Goal: Information Seeking & Learning: Check status

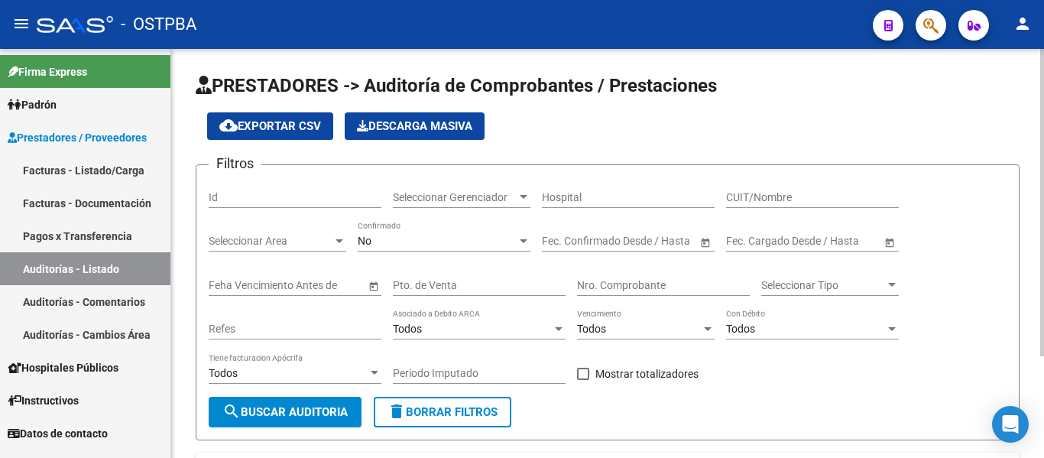
click at [459, 190] on div "Seleccionar Gerenciador Seleccionar Gerenciador" at bounding box center [462, 192] width 138 height 31
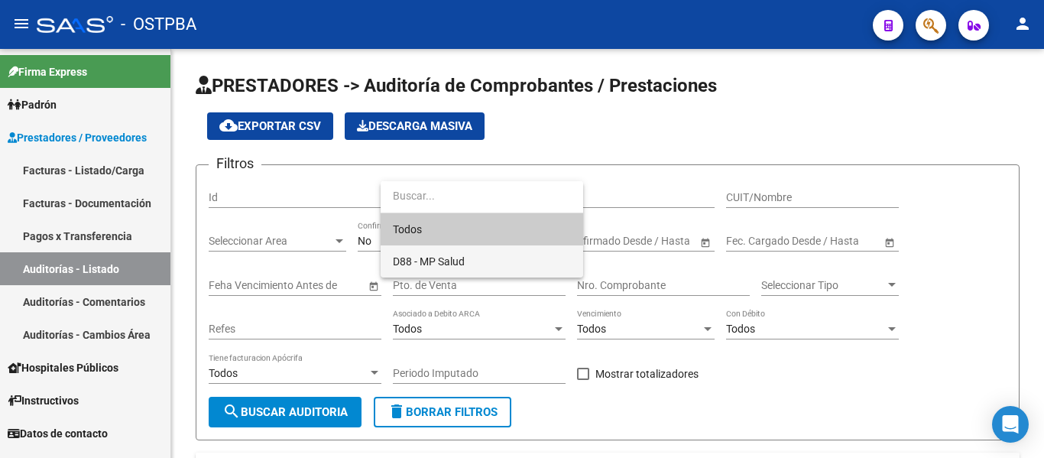
click at [436, 252] on span "D88 - MP Salud" at bounding box center [482, 261] width 178 height 32
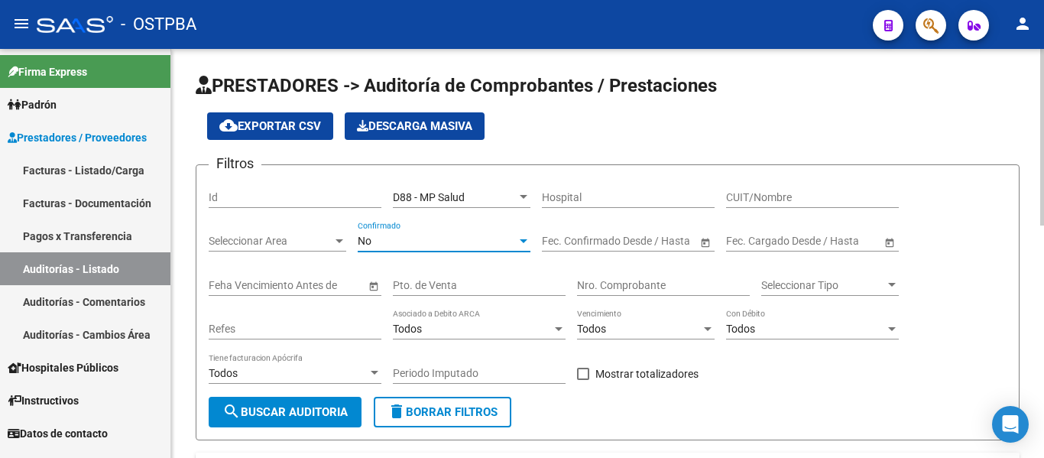
click at [429, 246] on div "No" at bounding box center [437, 241] width 159 height 13
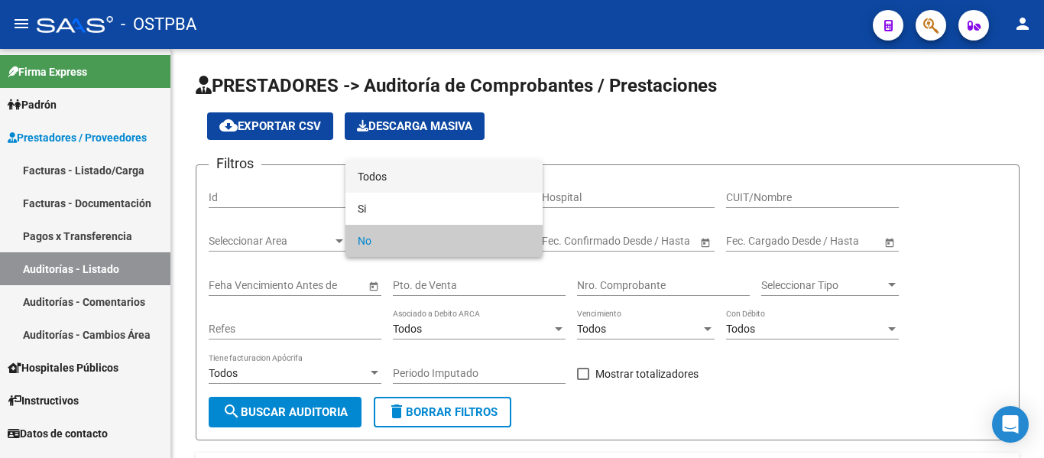
click at [413, 183] on span "Todos" at bounding box center [444, 176] width 173 height 32
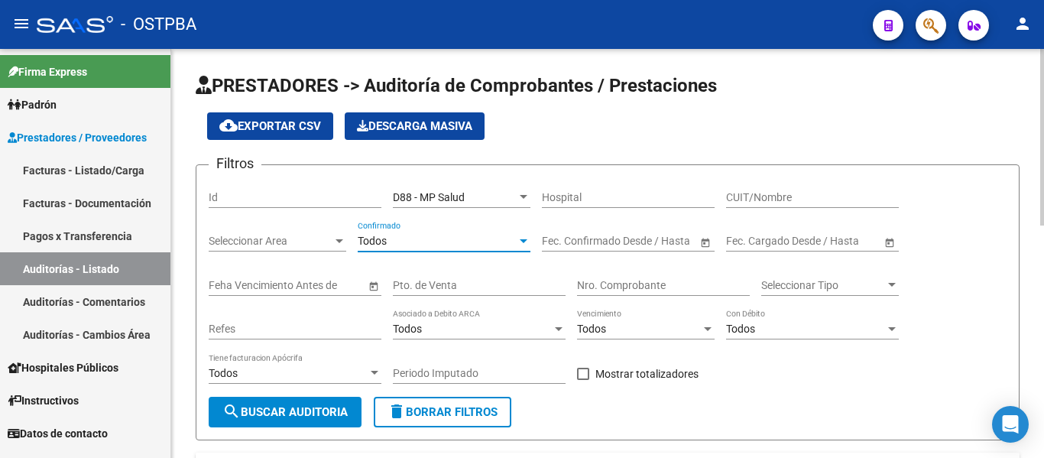
click at [616, 287] on input "Nro. Comprobante" at bounding box center [663, 285] width 173 height 13
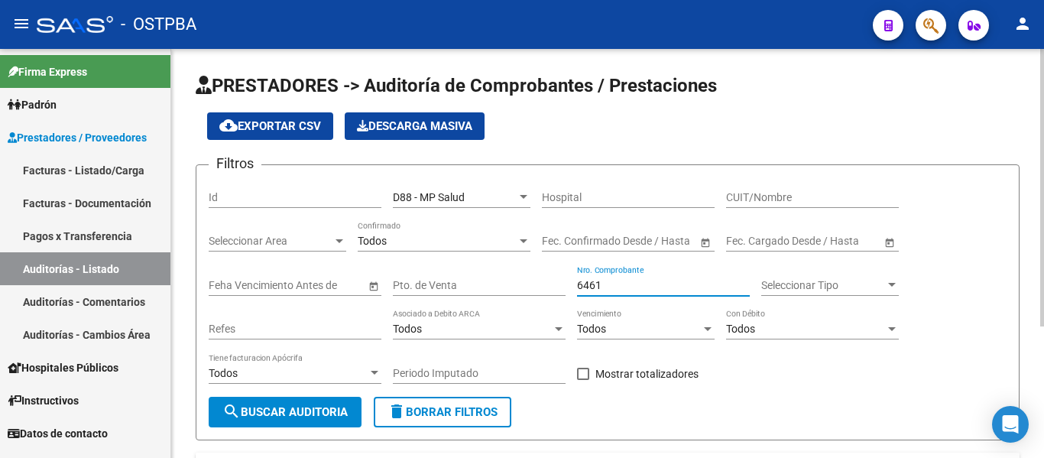
scroll to position [193, 0]
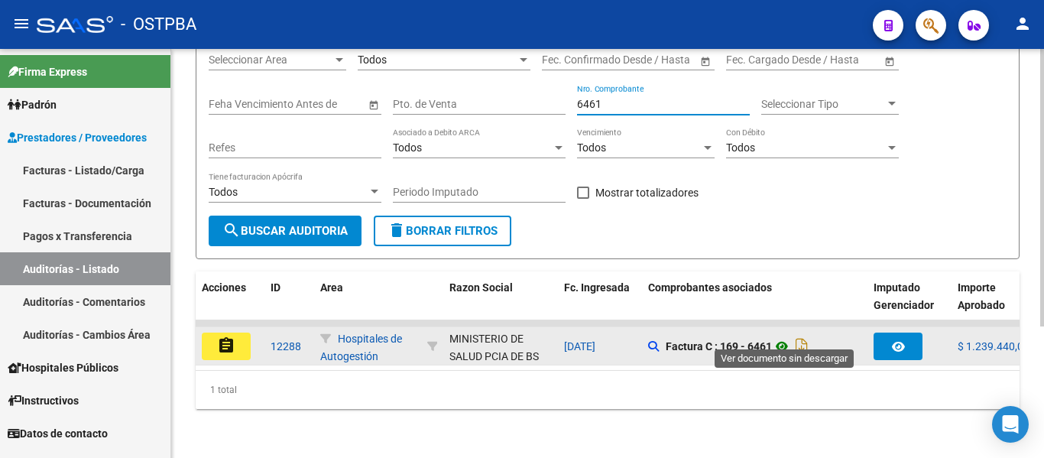
type input "6461"
click at [787, 337] on icon at bounding box center [782, 346] width 20 height 18
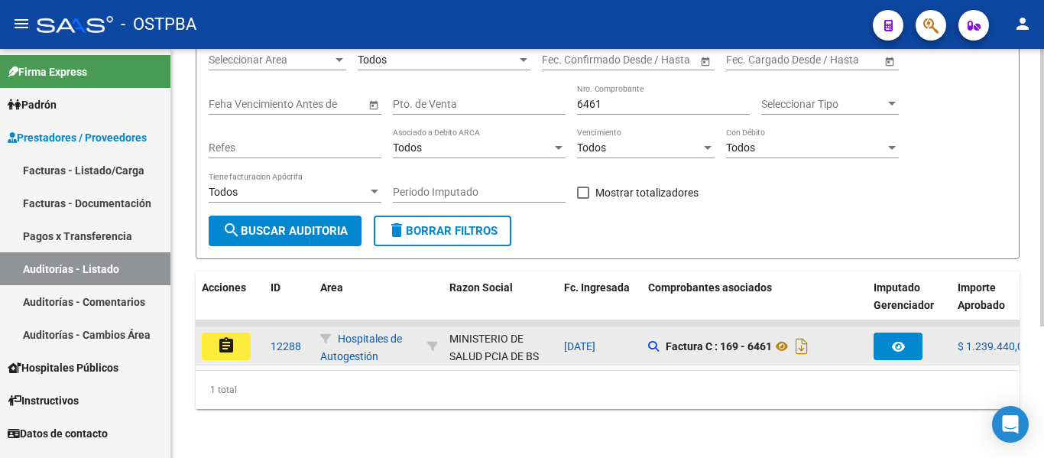
click at [213, 333] on button "assignment" at bounding box center [226, 346] width 49 height 28
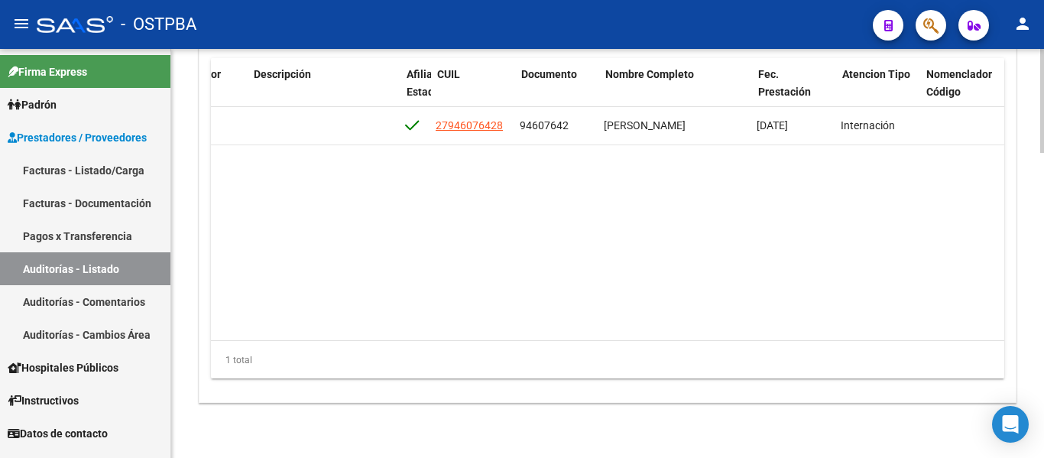
scroll to position [0, 812]
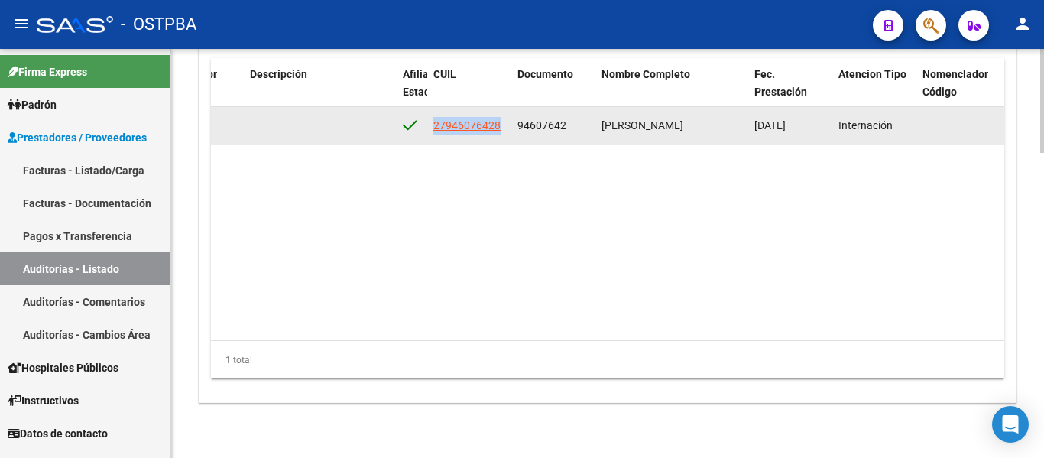
drag, startPoint x: 427, startPoint y: 125, endPoint x: 502, endPoint y: 125, distance: 74.9
click at [502, 125] on datatable-body-cell "27946076428" at bounding box center [469, 125] width 84 height 37
copy span "27946076428"
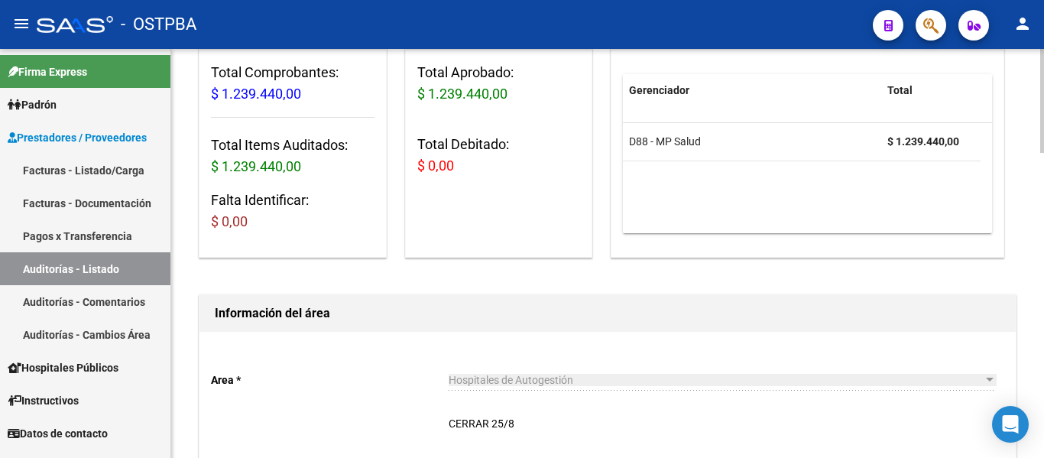
scroll to position [0, 0]
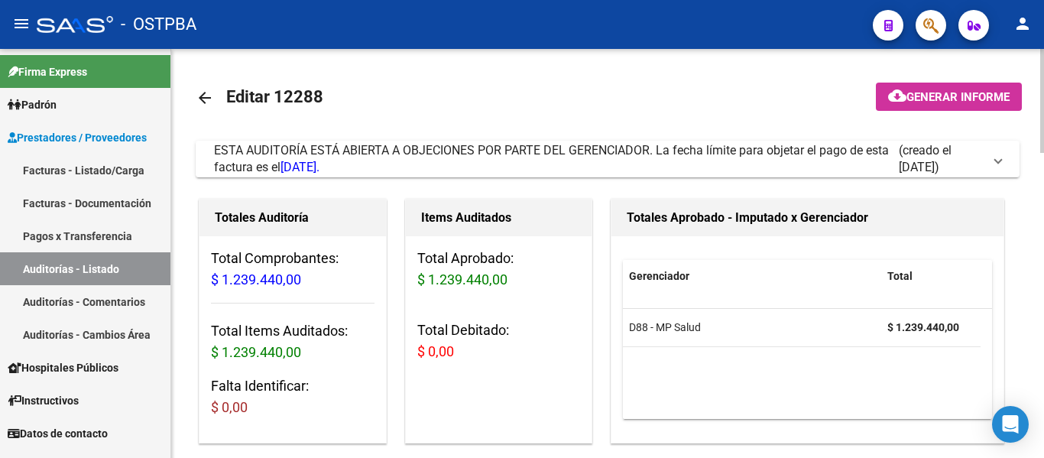
click at [206, 98] on mat-icon "arrow_back" at bounding box center [205, 98] width 18 height 18
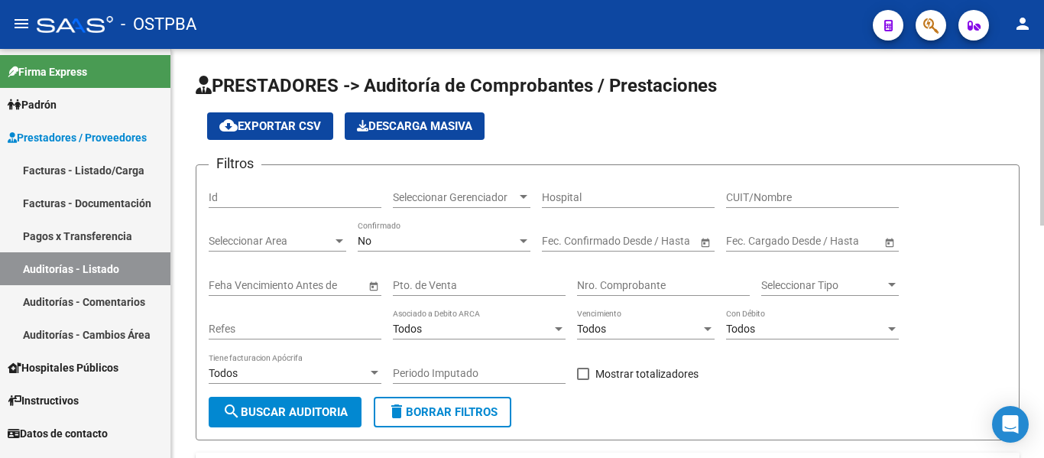
click at [472, 190] on div "Seleccionar Gerenciador Seleccionar Gerenciador" at bounding box center [462, 192] width 138 height 31
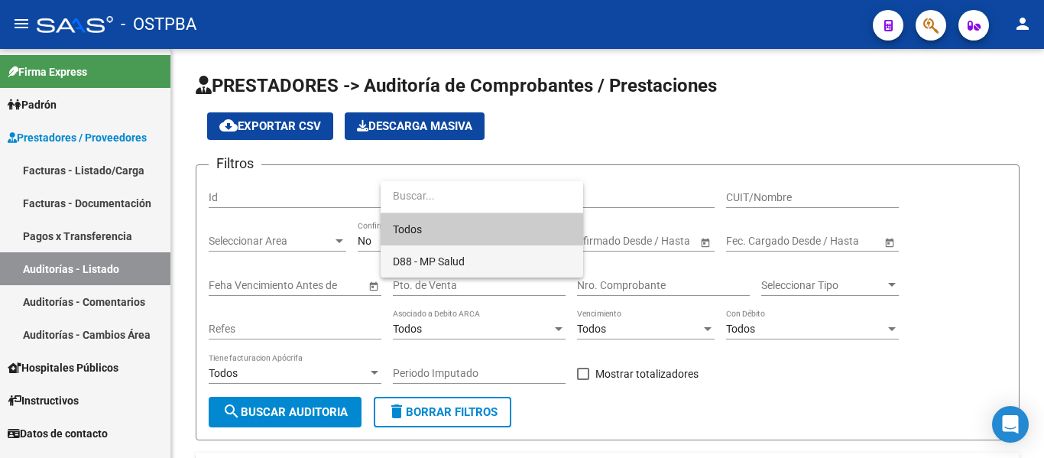
drag, startPoint x: 467, startPoint y: 252, endPoint x: 431, endPoint y: 256, distance: 36.1
click at [466, 252] on span "D88 - MP Salud" at bounding box center [482, 261] width 178 height 32
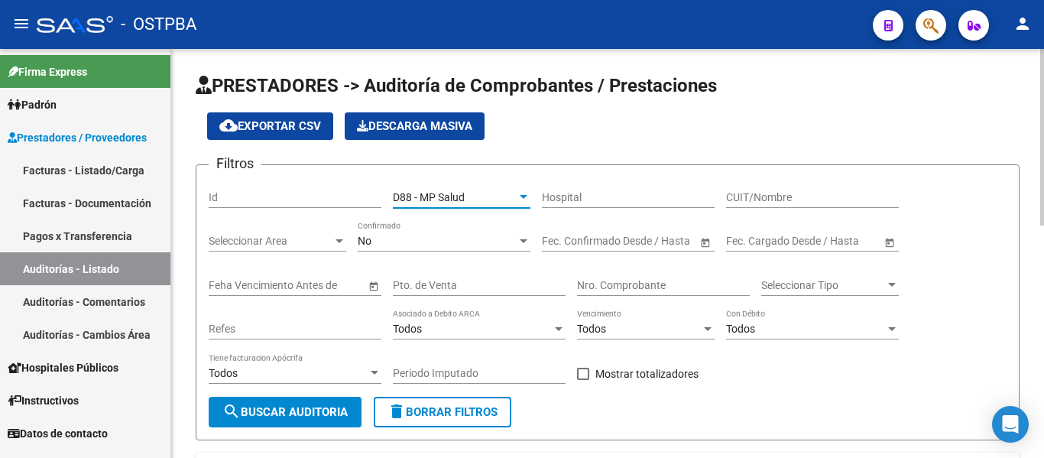
click at [410, 248] on div "No Confirmado" at bounding box center [444, 236] width 173 height 31
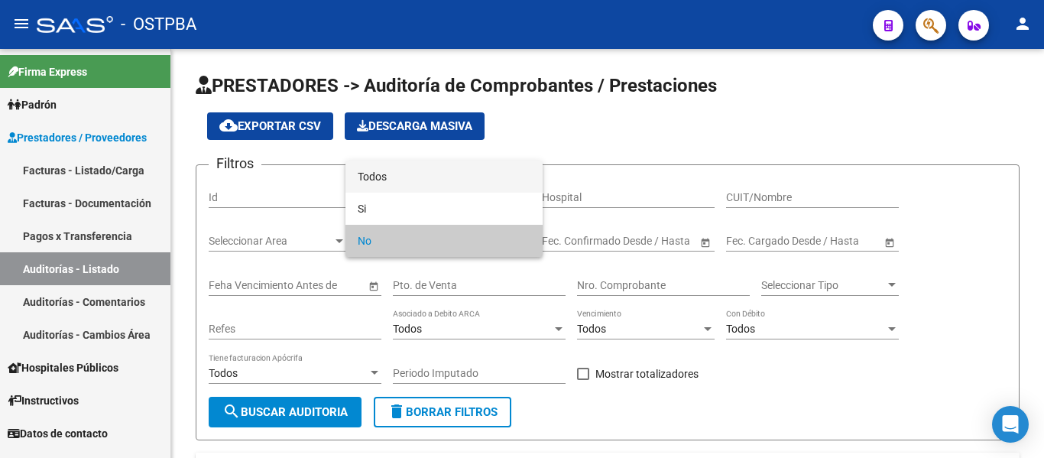
click at [384, 174] on span "Todos" at bounding box center [444, 176] width 173 height 32
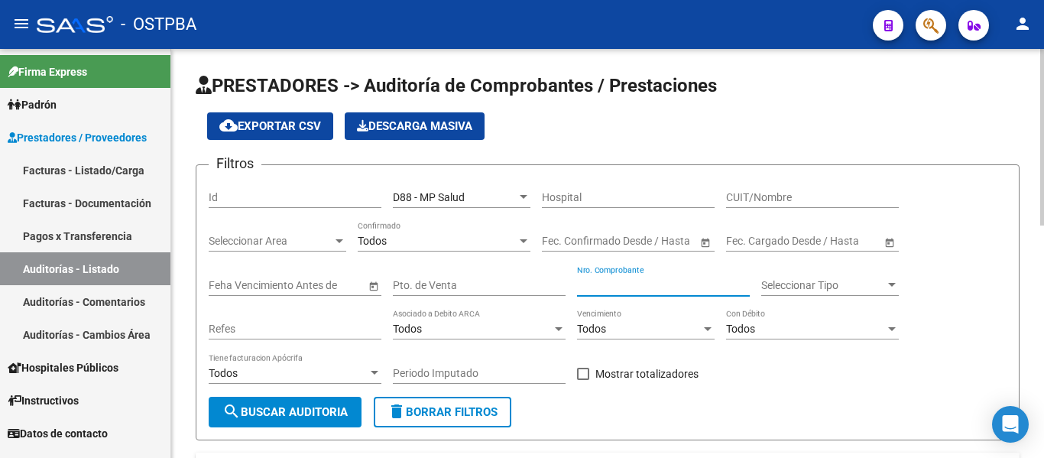
click at [619, 290] on input "Nro. Comprobante" at bounding box center [663, 285] width 173 height 13
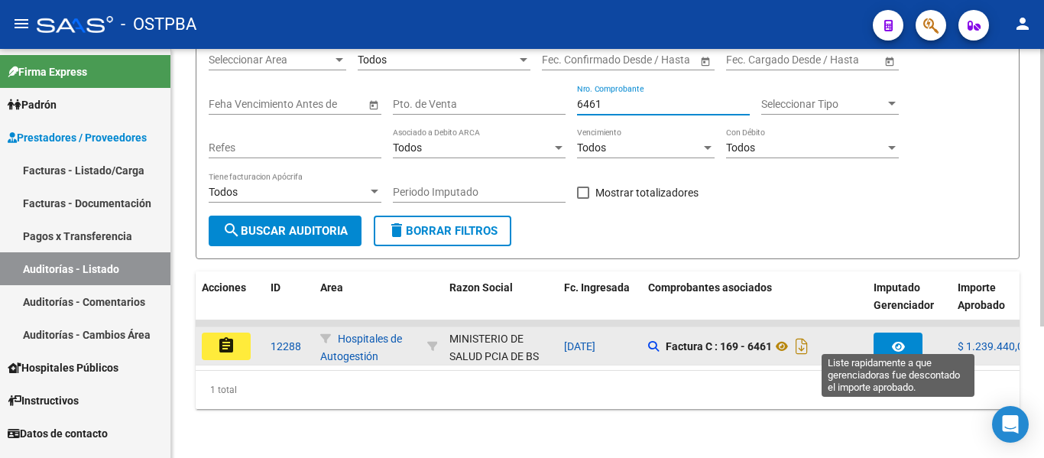
click at [899, 341] on icon "button" at bounding box center [898, 346] width 13 height 11
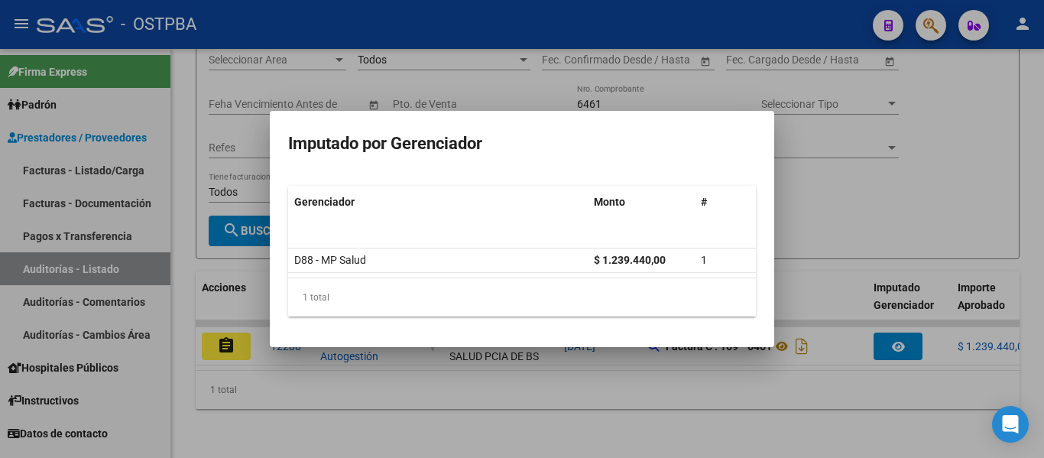
click at [838, 206] on div at bounding box center [522, 229] width 1044 height 458
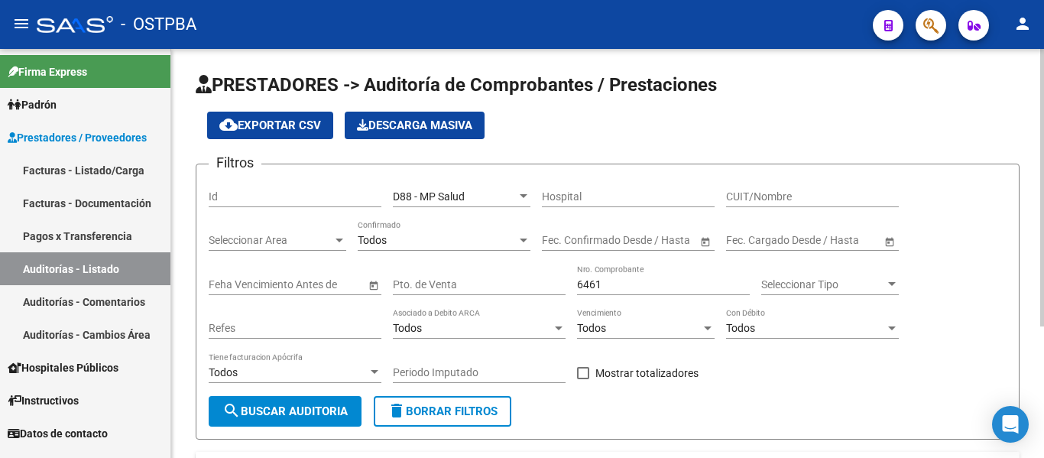
scroll to position [0, 0]
click at [629, 284] on input "6461" at bounding box center [663, 285] width 173 height 13
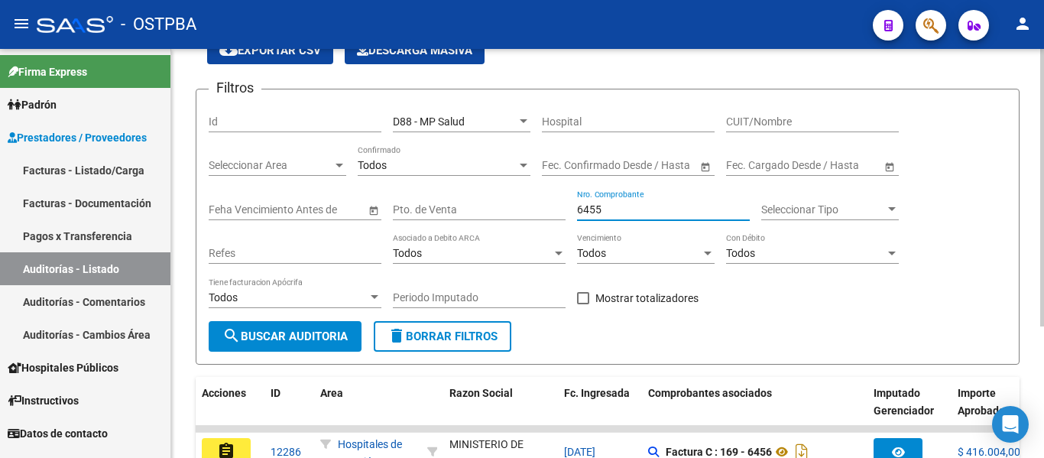
scroll to position [193, 0]
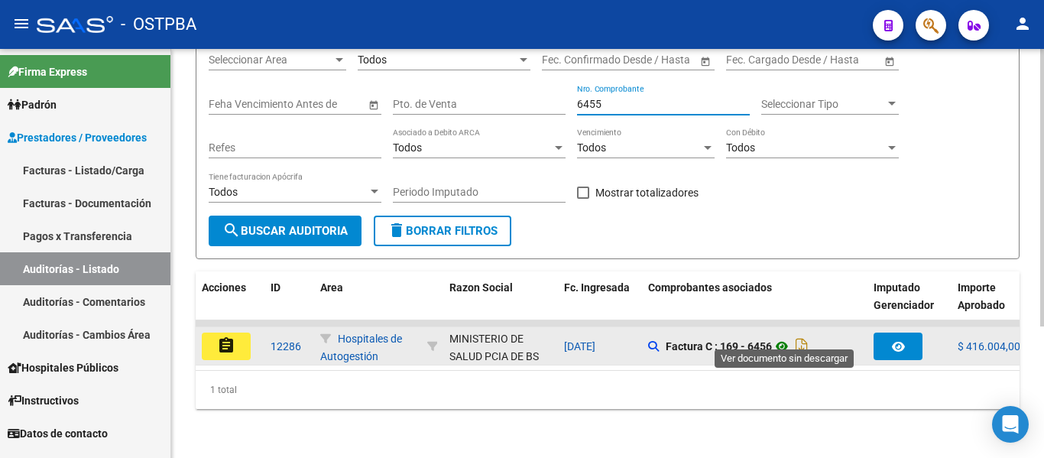
type input "6455"
click at [779, 337] on icon at bounding box center [782, 346] width 20 height 18
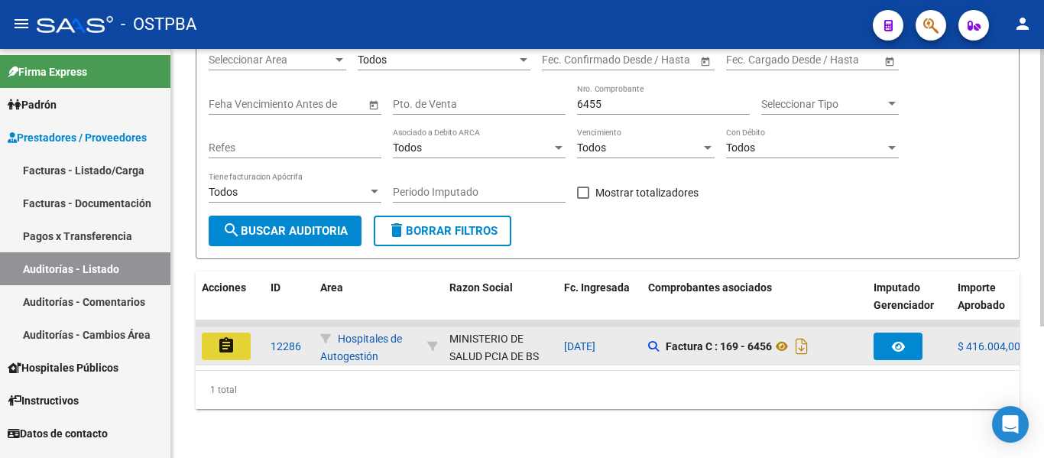
click at [236, 332] on button "assignment" at bounding box center [226, 346] width 49 height 28
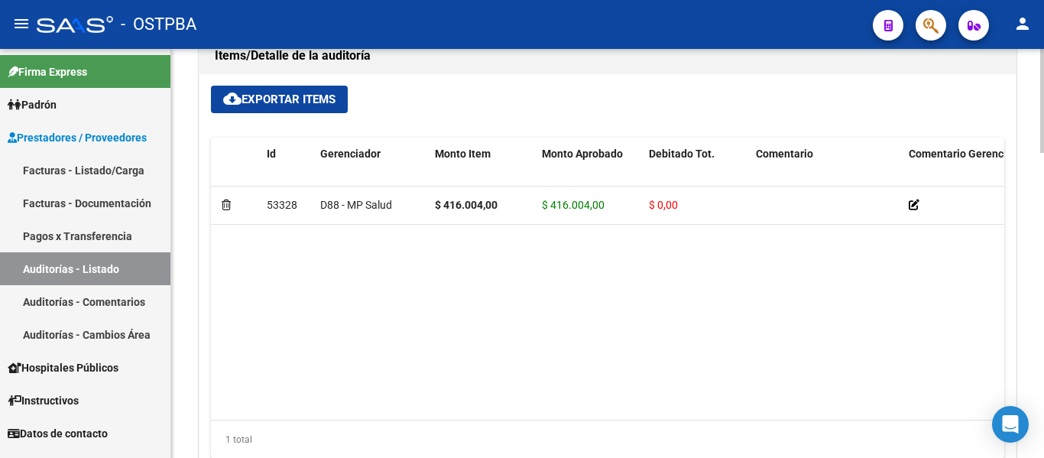
scroll to position [1070, 0]
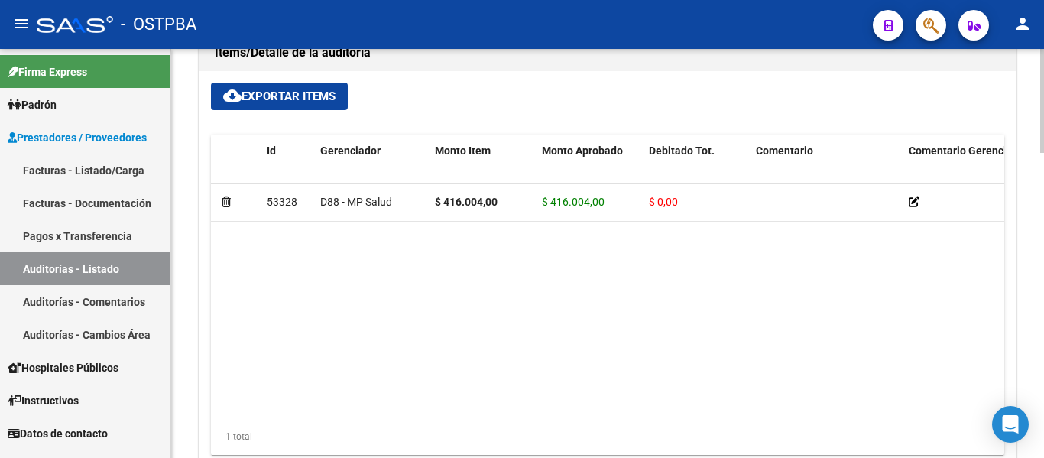
drag, startPoint x: 490, startPoint y: 404, endPoint x: 382, endPoint y: 410, distance: 107.9
click at [382, 410] on datatable-body "53328 D88 - MP Salud $ 416.004,00 $ 416.004,00 $ 0,00 20306426924 30642692 [PER…" at bounding box center [607, 299] width 793 height 233
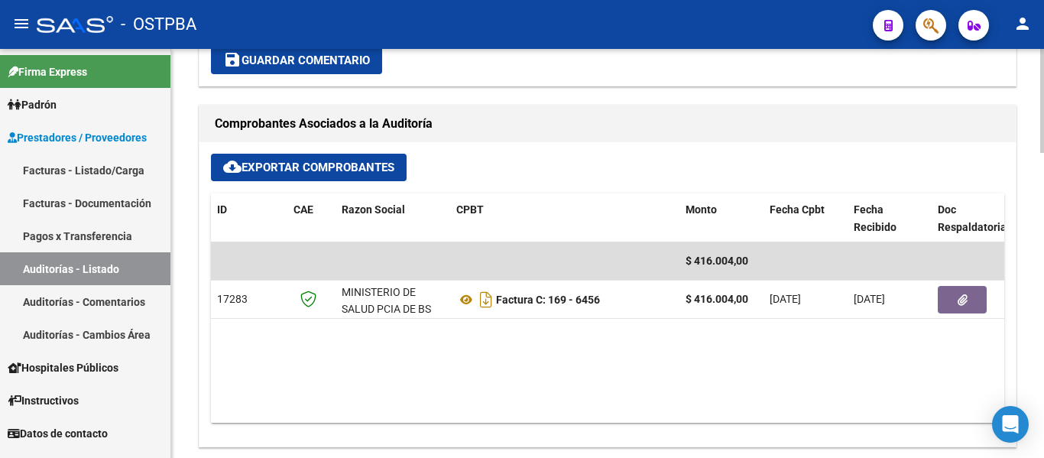
scroll to position [665, 0]
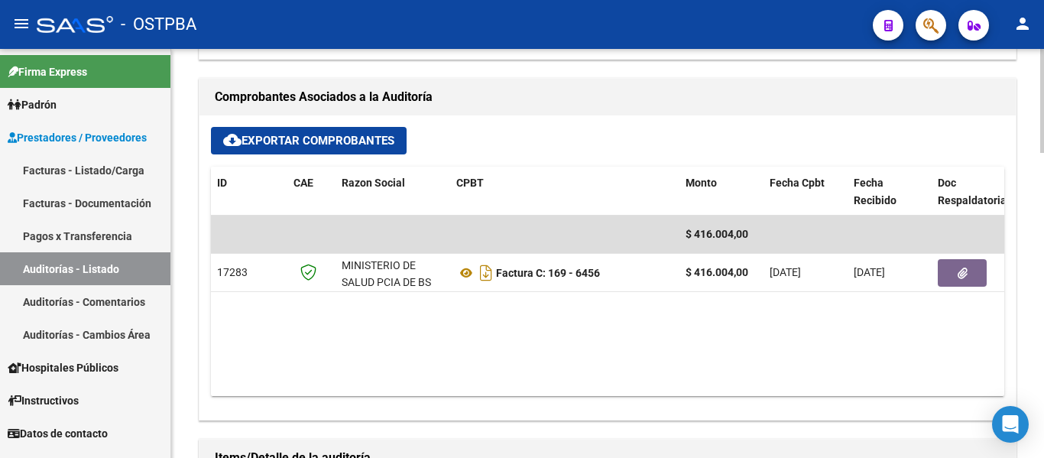
drag, startPoint x: 437, startPoint y: 382, endPoint x: 585, endPoint y: 382, distance: 147.5
click at [585, 382] on datatable-body "$ 416.004,00 17283 MINISTERIO DE SALUD PCIA DE BS AS Factura C: 169 - 6456 $ 41…" at bounding box center [607, 306] width 793 height 180
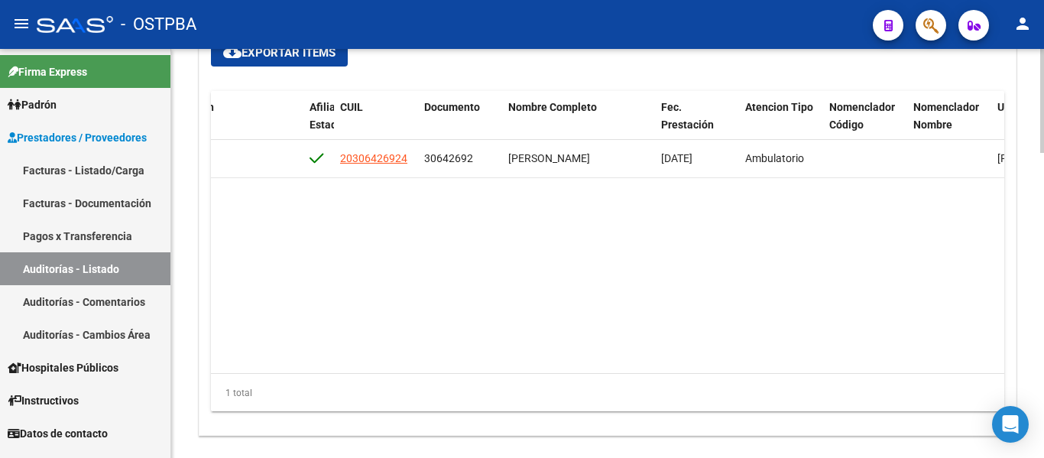
scroll to position [1047, 0]
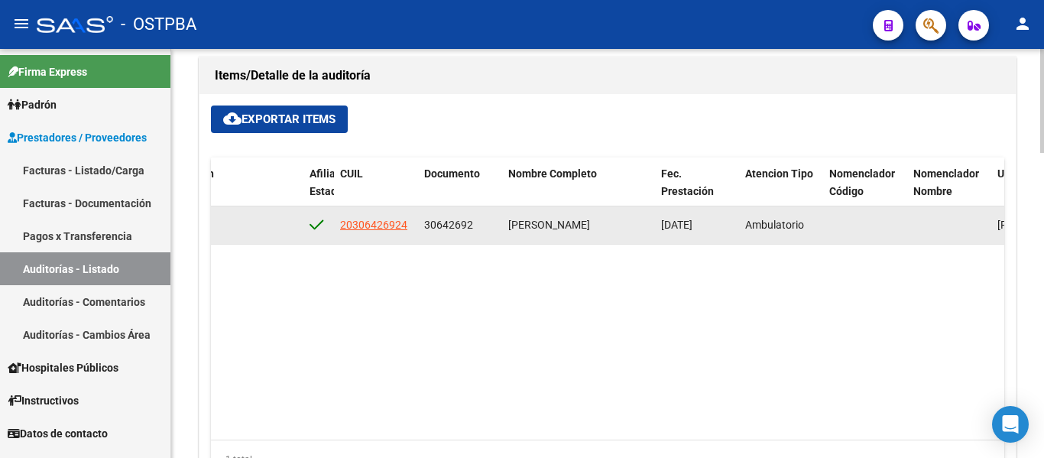
drag, startPoint x: 340, startPoint y: 225, endPoint x: 409, endPoint y: 228, distance: 68.9
click at [409, 228] on div "20306426924" at bounding box center [376, 225] width 72 height 18
copy span "20306426924"
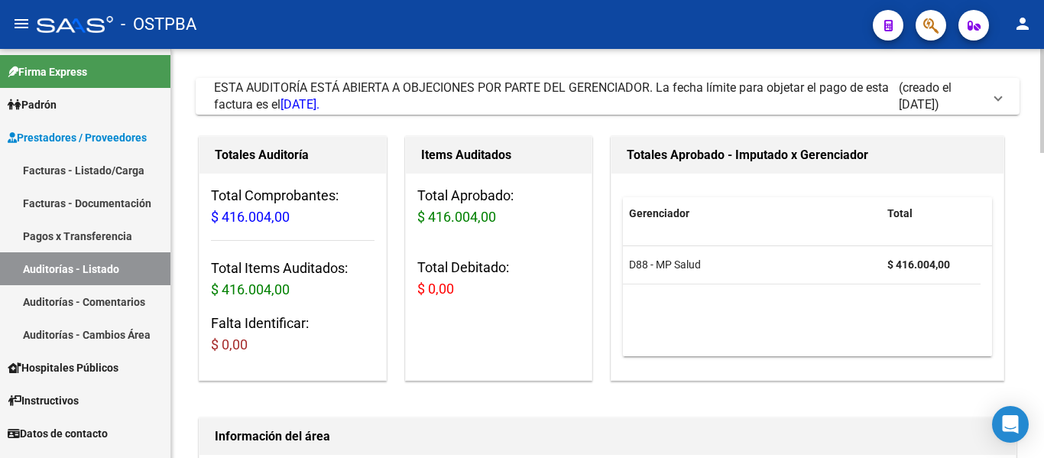
scroll to position [0, 0]
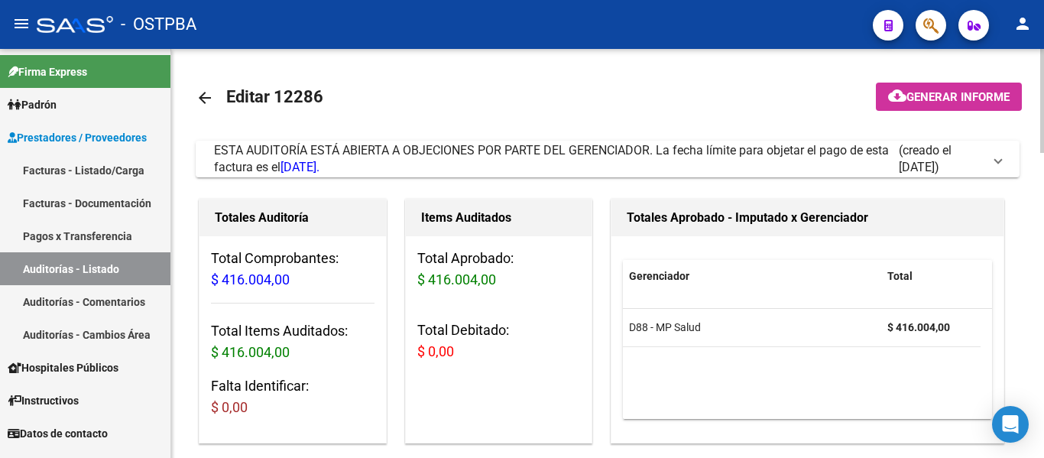
click at [216, 105] on link "arrow_back" at bounding box center [211, 97] width 31 height 36
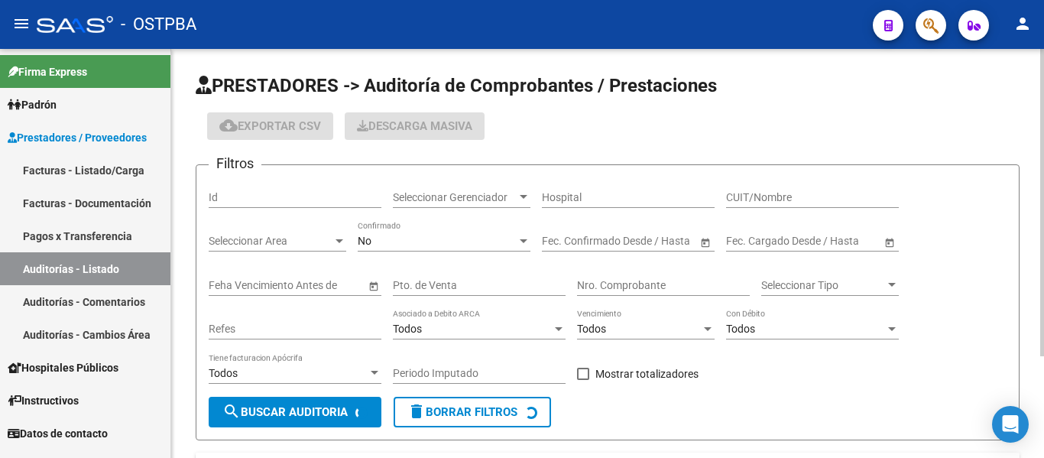
click at [464, 196] on span "Seleccionar Gerenciador" at bounding box center [455, 197] width 124 height 13
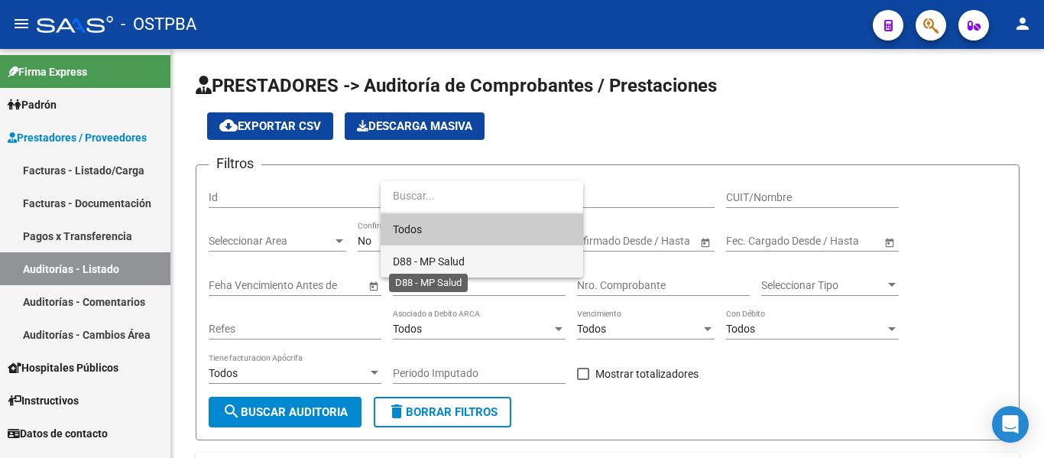
click at [446, 263] on span "D88 - MP Salud" at bounding box center [429, 261] width 72 height 12
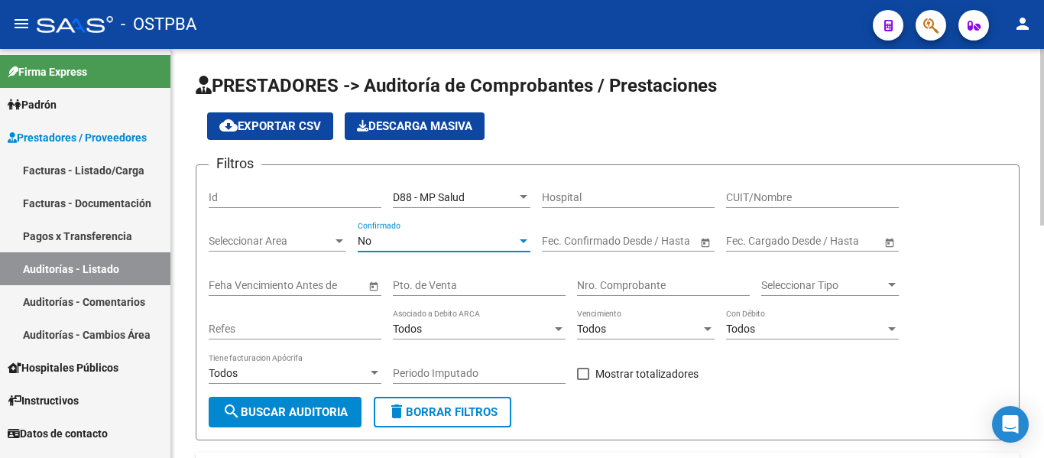
click at [416, 247] on div "No" at bounding box center [437, 241] width 159 height 13
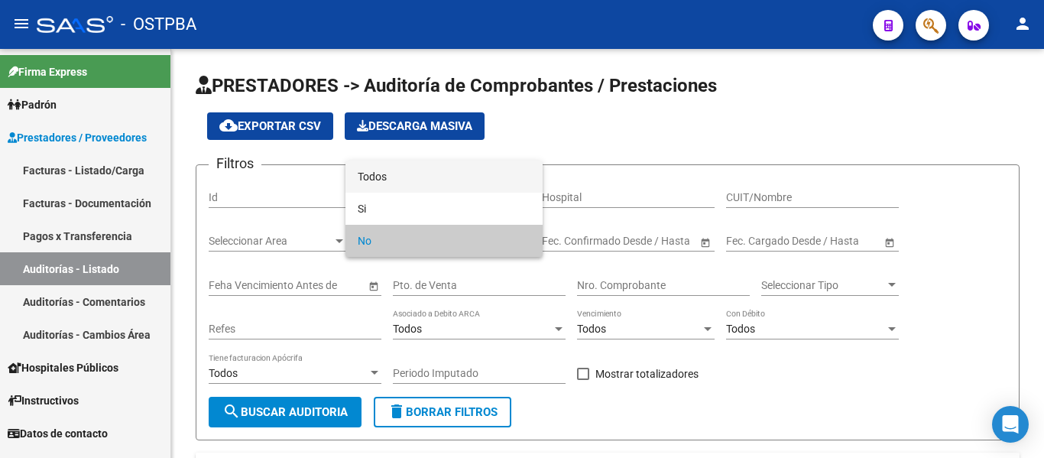
click at [395, 184] on span "Todos" at bounding box center [444, 176] width 173 height 32
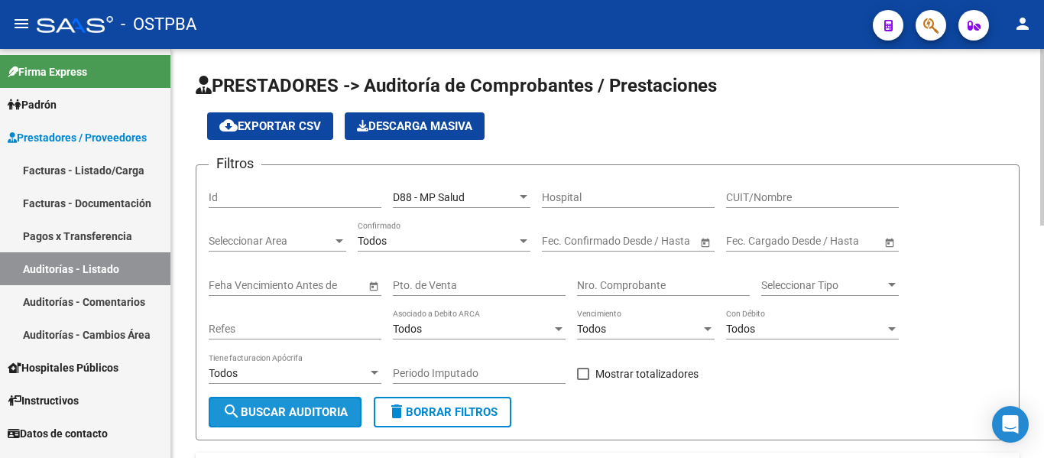
click at [319, 416] on span "search Buscar Auditoria" at bounding box center [284, 412] width 125 height 14
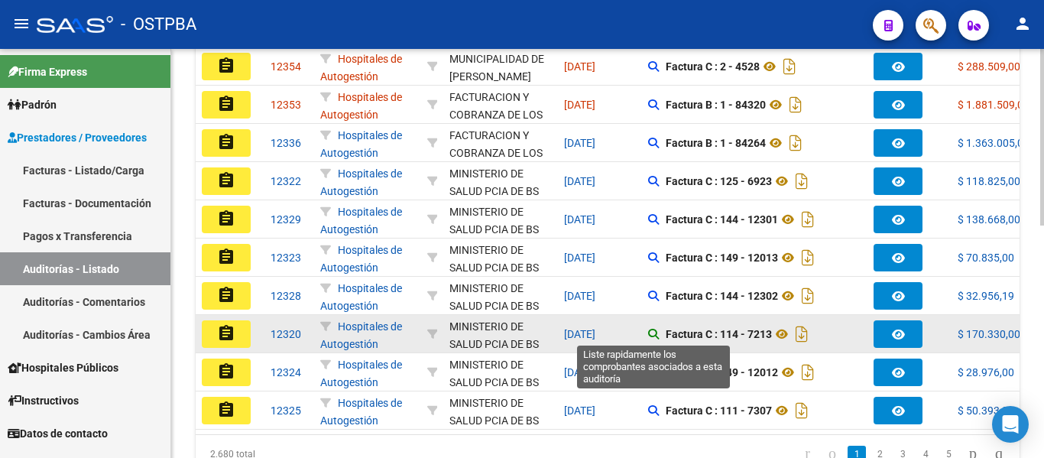
scroll to position [537, 0]
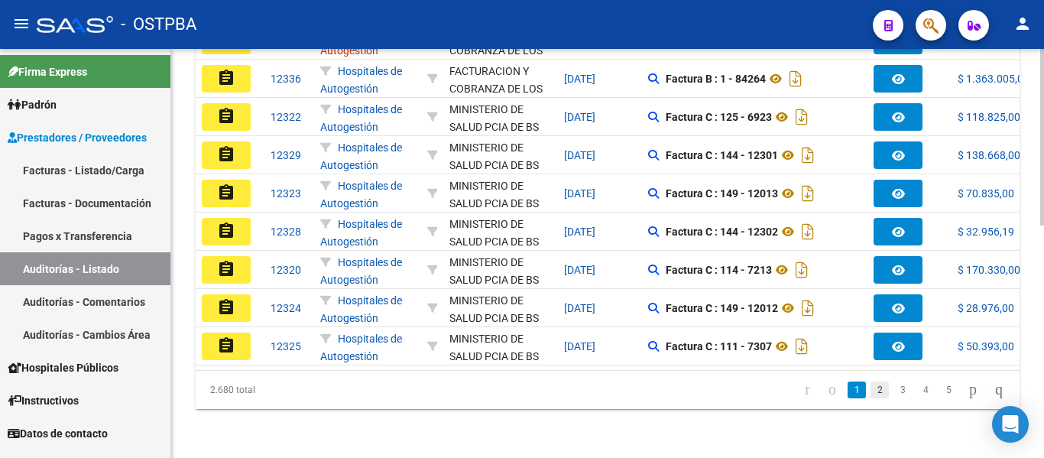
click at [870, 396] on link "2" at bounding box center [879, 389] width 18 height 17
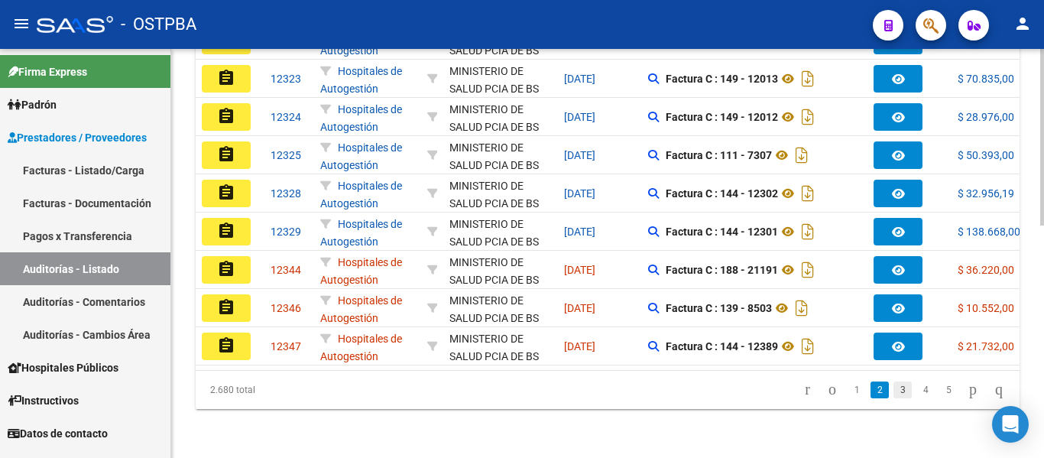
click at [893, 387] on link "3" at bounding box center [902, 389] width 18 height 17
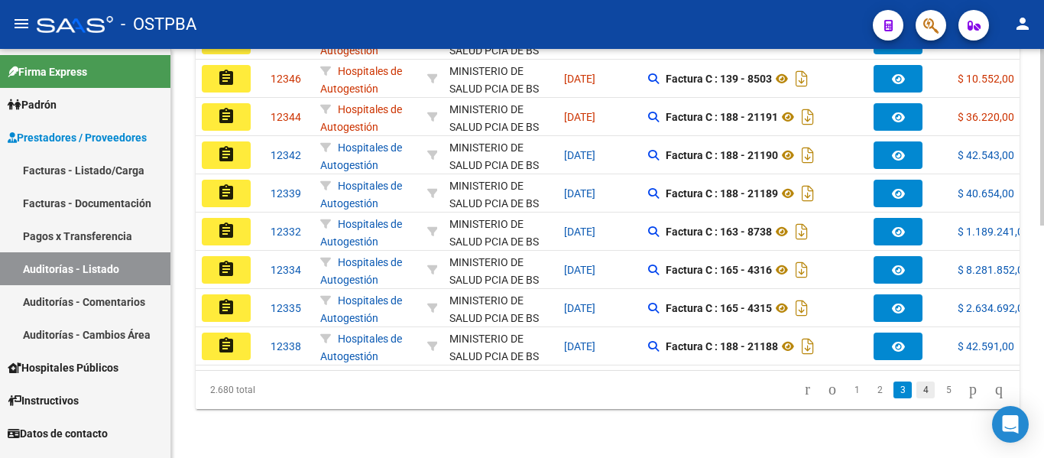
click at [916, 396] on link "4" at bounding box center [925, 389] width 18 height 17
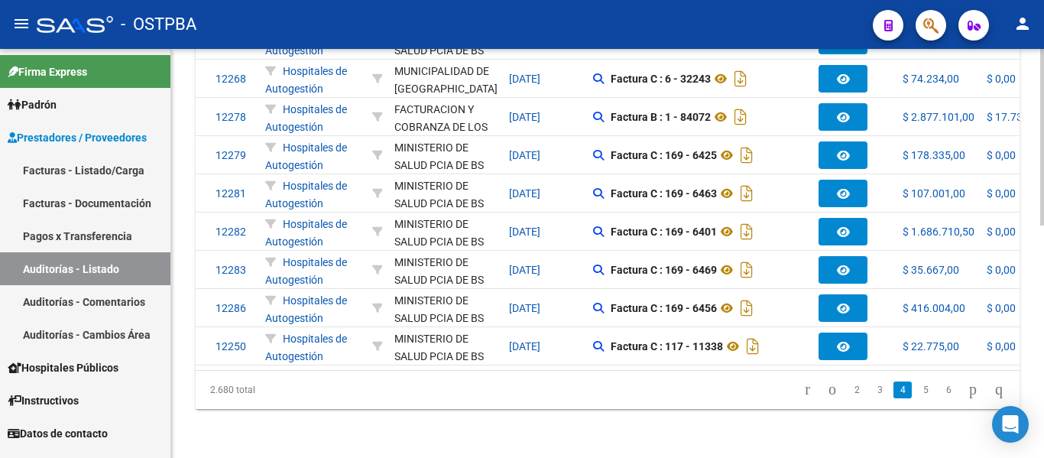
scroll to position [0, 0]
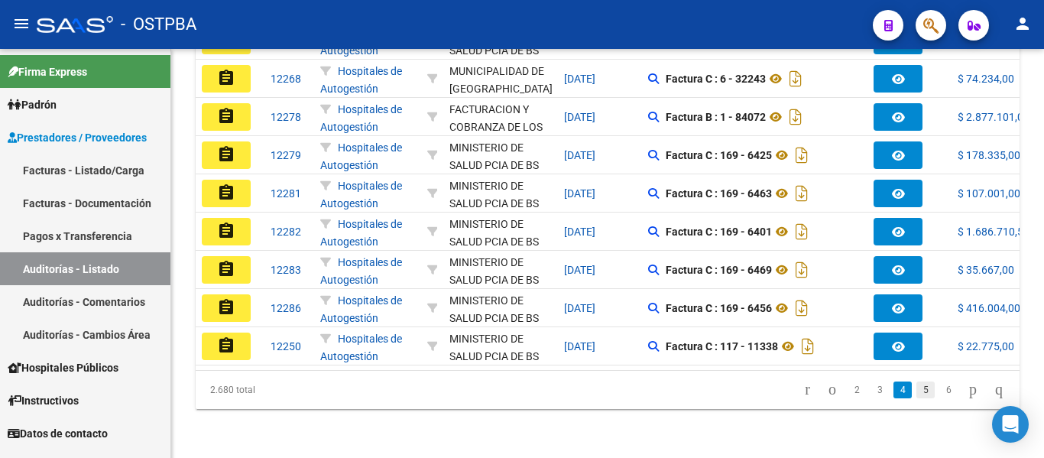
click at [916, 394] on link "5" at bounding box center [925, 389] width 18 height 17
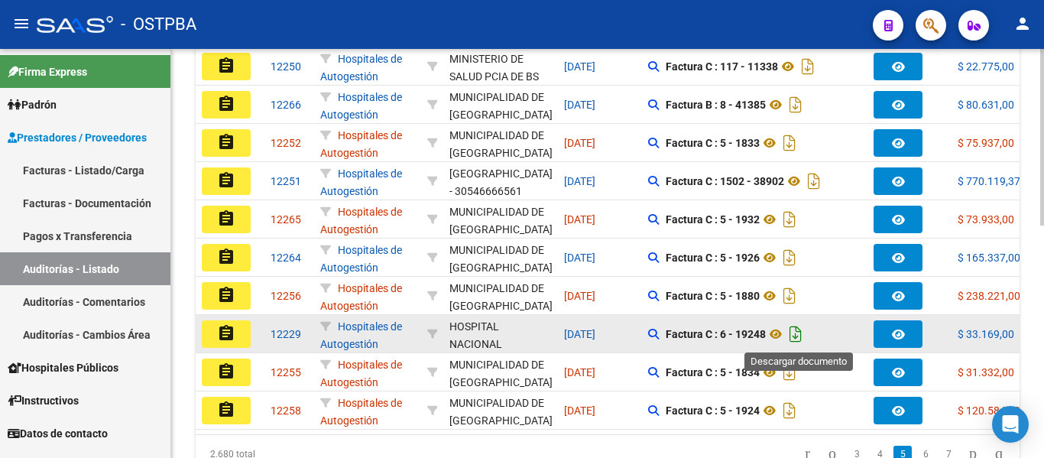
scroll to position [537, 0]
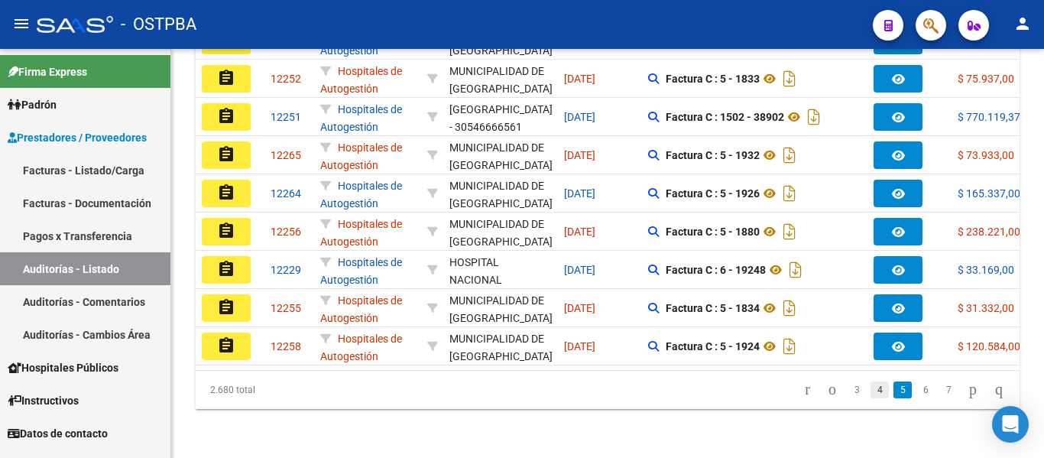
click at [870, 387] on link "4" at bounding box center [879, 389] width 18 height 17
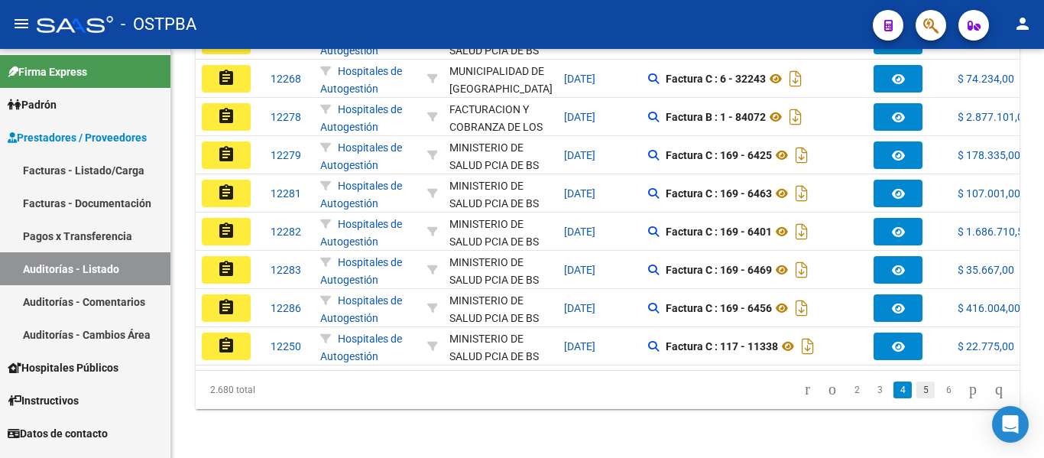
click at [916, 393] on link "5" at bounding box center [925, 389] width 18 height 17
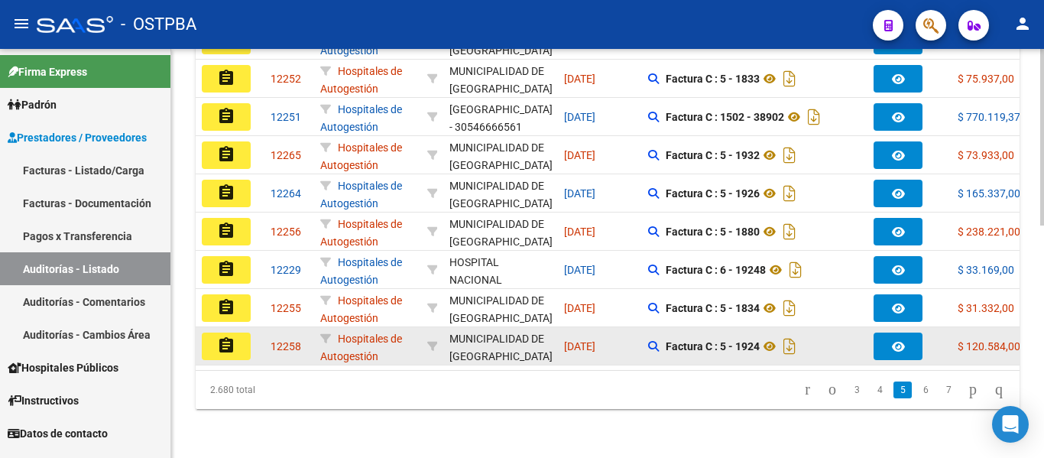
scroll to position [461, 0]
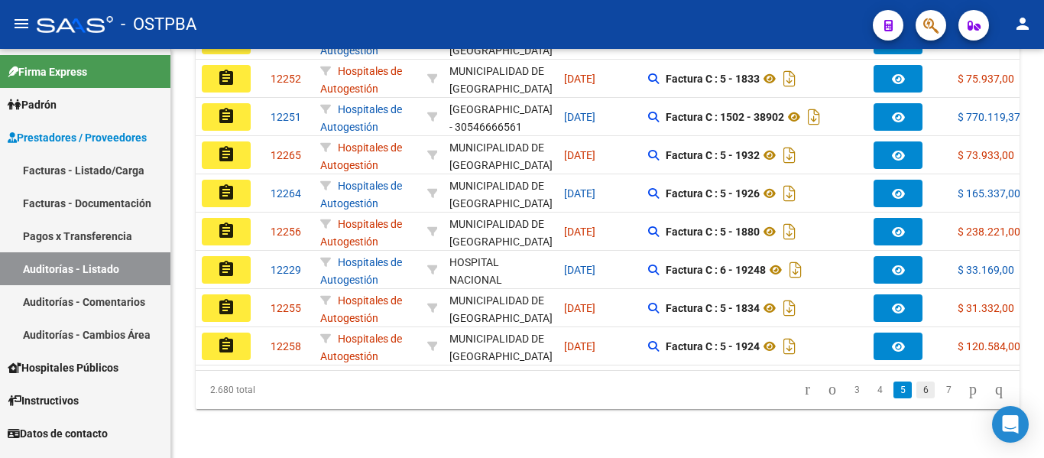
click at [916, 397] on link "6" at bounding box center [925, 389] width 18 height 17
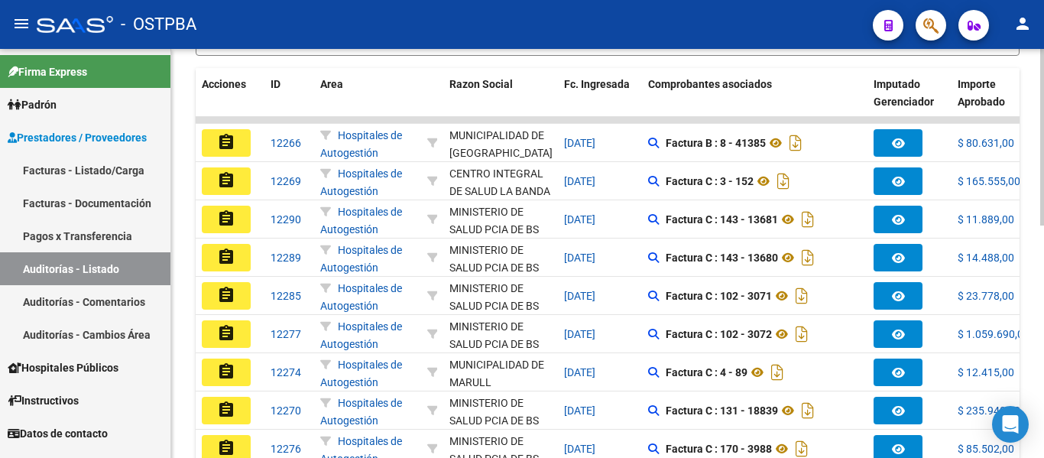
scroll to position [537, 0]
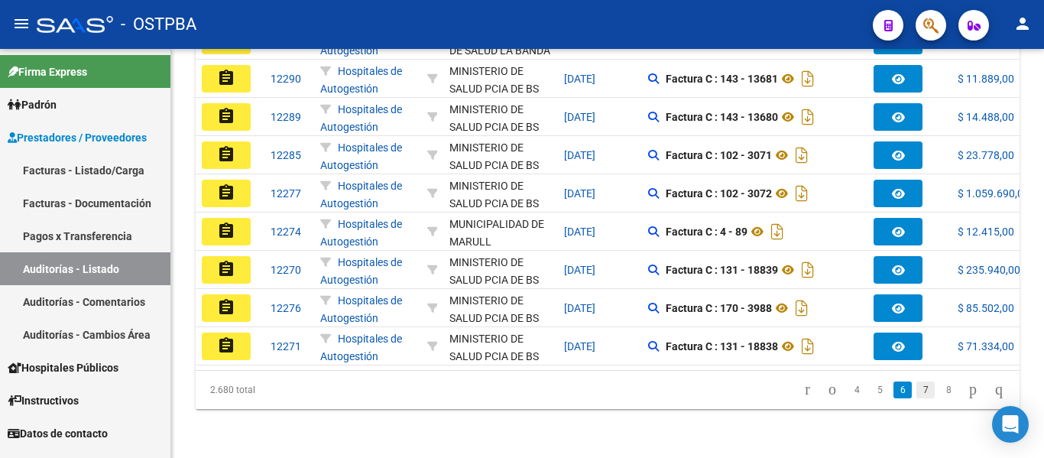
click at [916, 387] on link "7" at bounding box center [925, 389] width 18 height 17
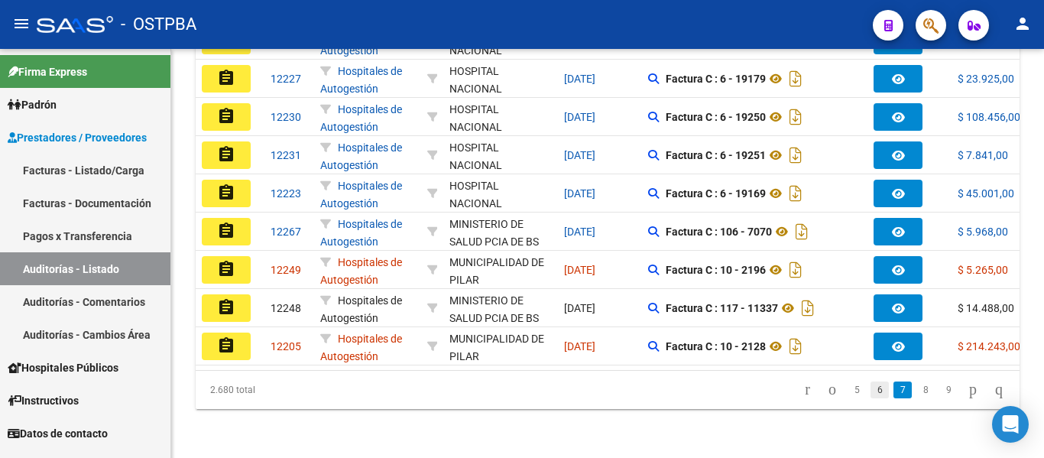
click at [870, 386] on link "6" at bounding box center [879, 389] width 18 height 17
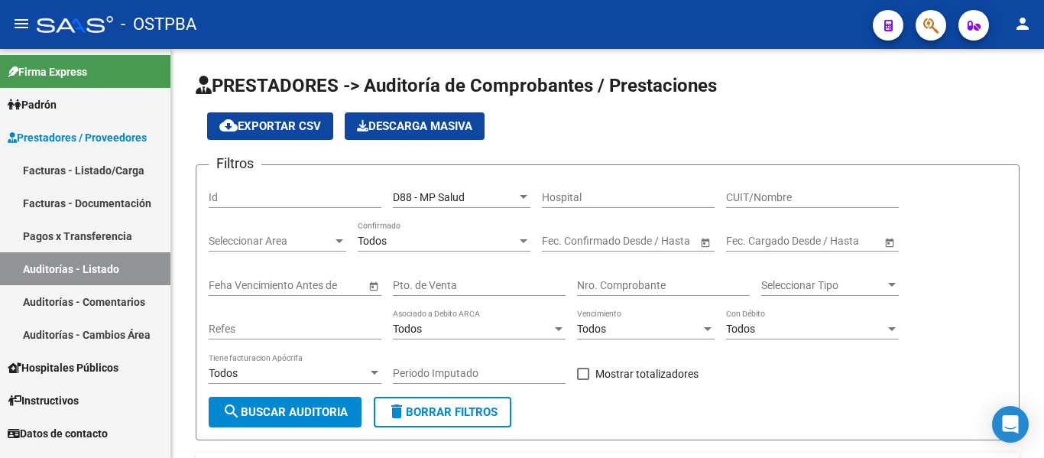
scroll to position [76, 0]
